Goal: Transaction & Acquisition: Download file/media

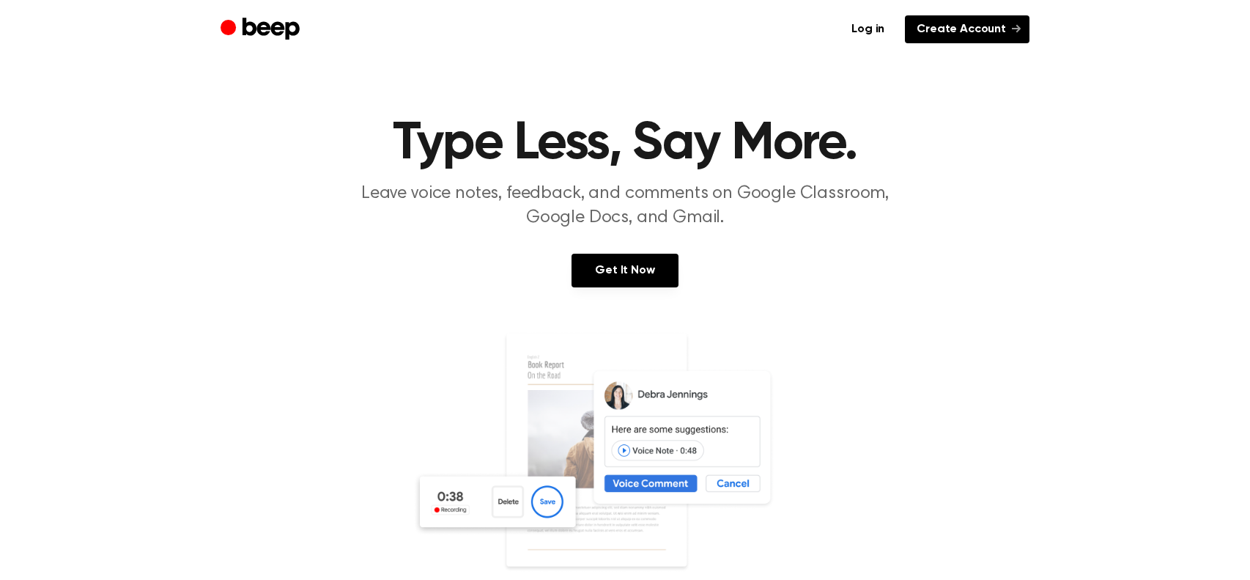
click at [942, 23] on link "Create Account" at bounding box center [967, 29] width 125 height 28
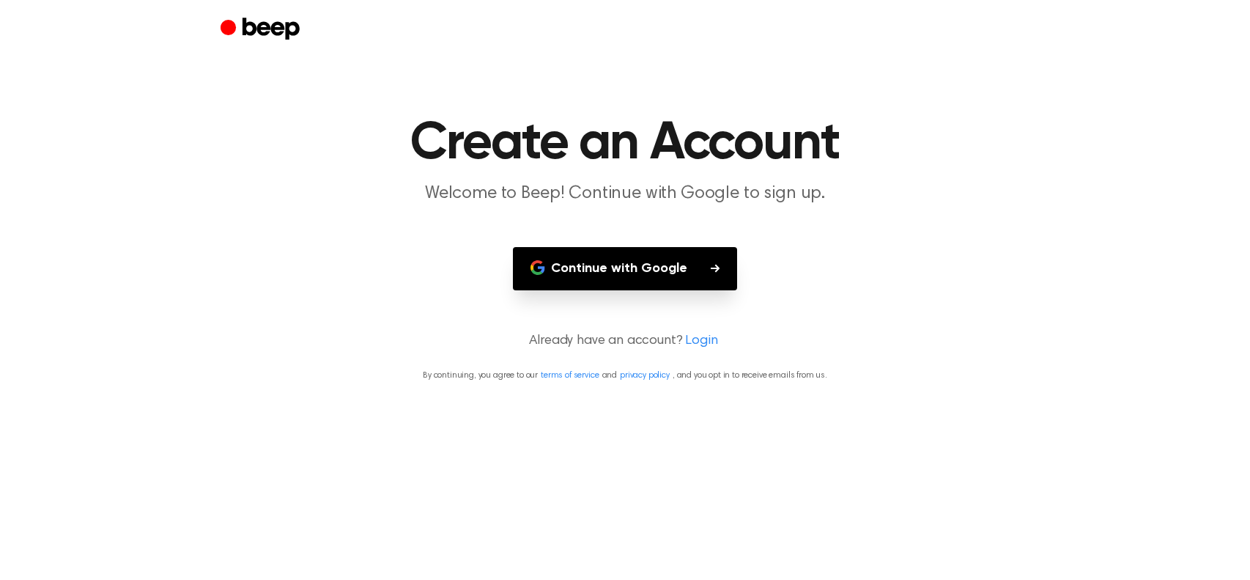
click at [702, 266] on button "Continue with Google" at bounding box center [625, 268] width 224 height 43
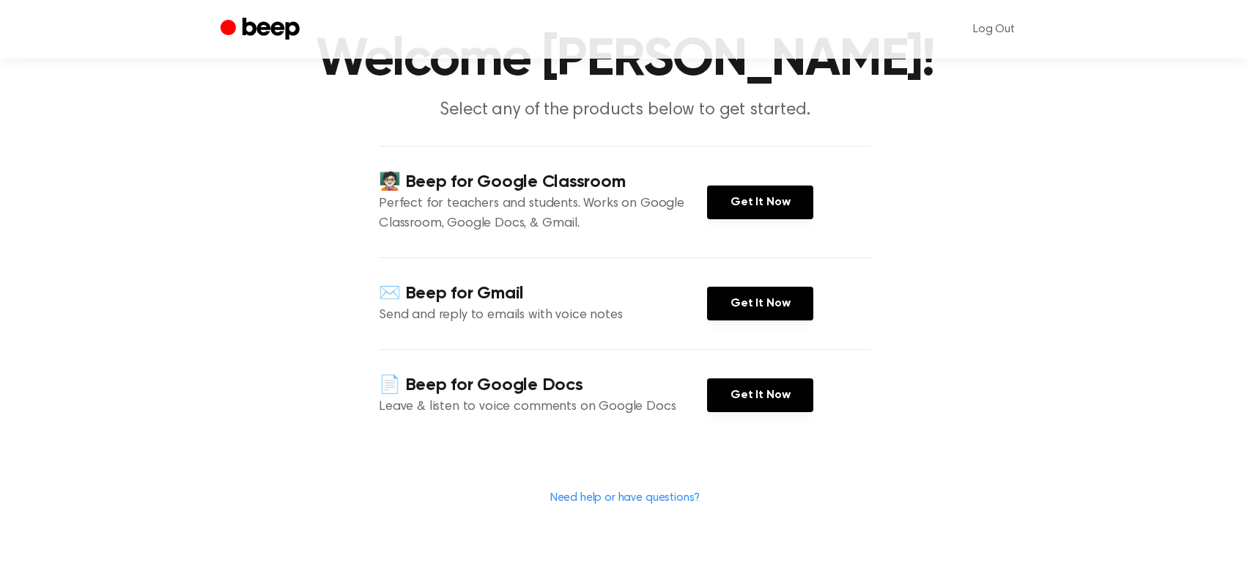
scroll to position [87, 0]
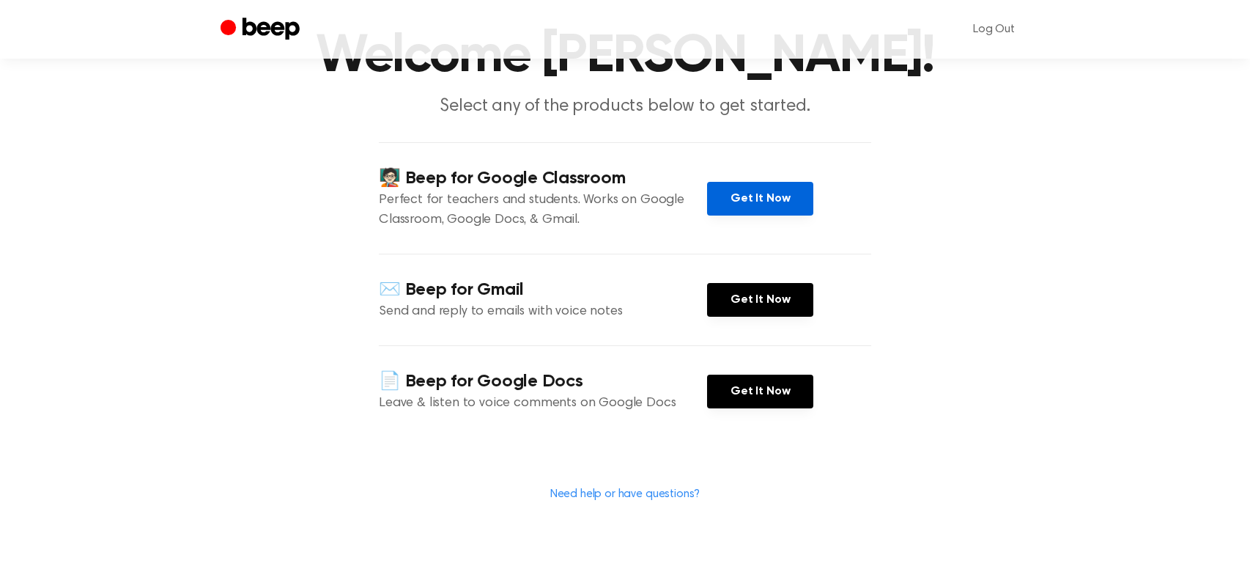
click at [787, 215] on link "Get It Now" at bounding box center [760, 199] width 106 height 34
click at [766, 437] on div "📄 Beep for Google Docs Leave & listen to voice comments on Google Docs Get It N…" at bounding box center [625, 391] width 492 height 92
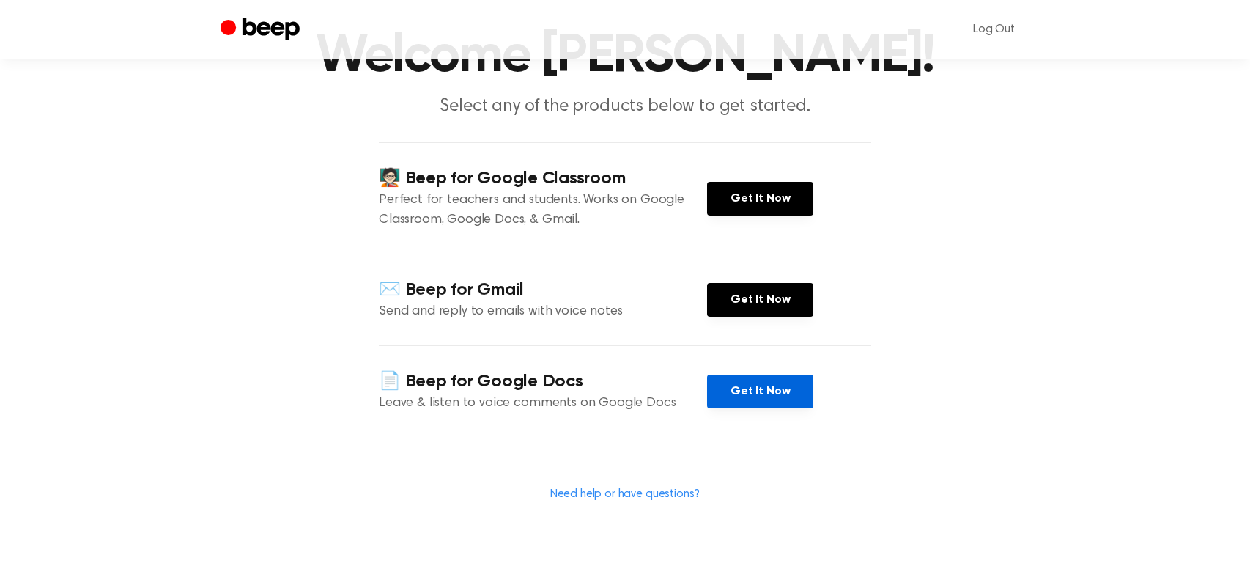
click at [778, 408] on link "Get It Now" at bounding box center [760, 391] width 106 height 34
